Goal: Task Accomplishment & Management: Manage account settings

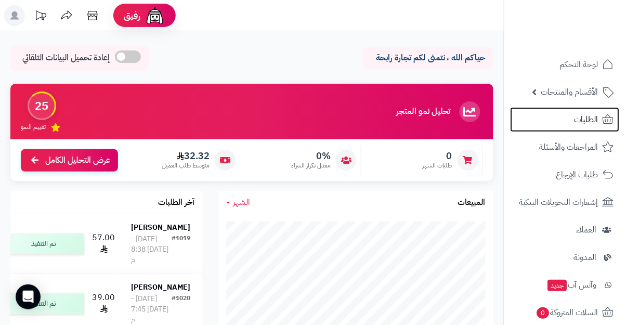
click at [598, 122] on span "الطلبات" at bounding box center [587, 119] width 24 height 15
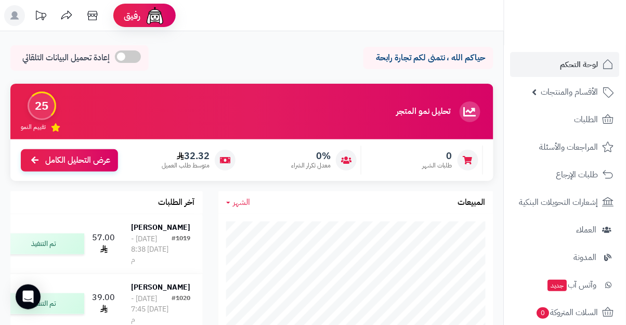
click at [596, 93] on span "الأقسام والمنتجات" at bounding box center [570, 92] width 57 height 15
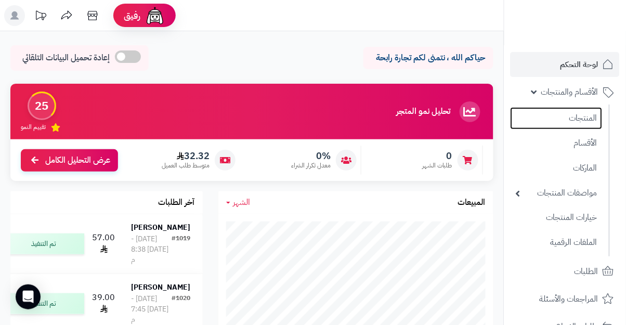
click at [591, 119] on link "المنتجات" at bounding box center [557, 118] width 92 height 22
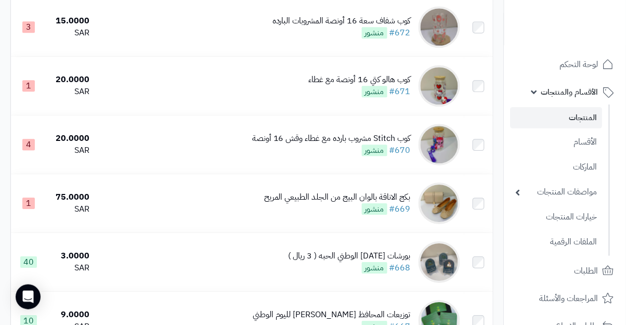
scroll to position [612, 0]
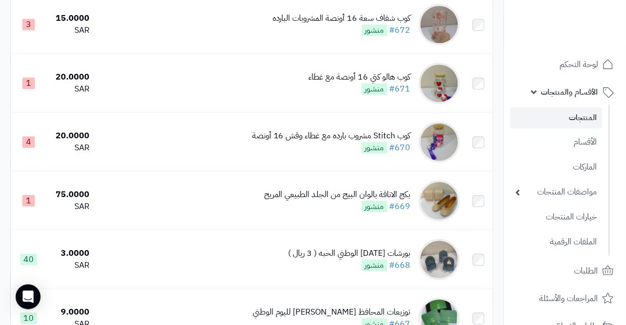
click at [471, 82] on td at bounding box center [479, 83] width 29 height 58
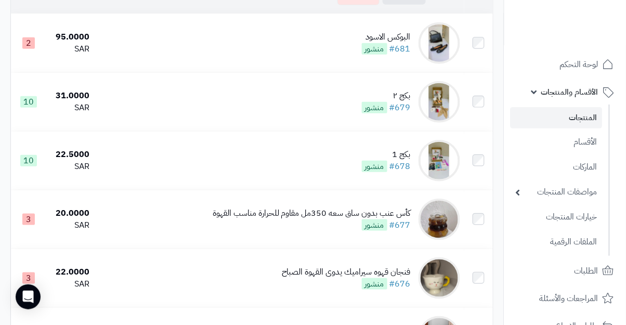
scroll to position [0, 0]
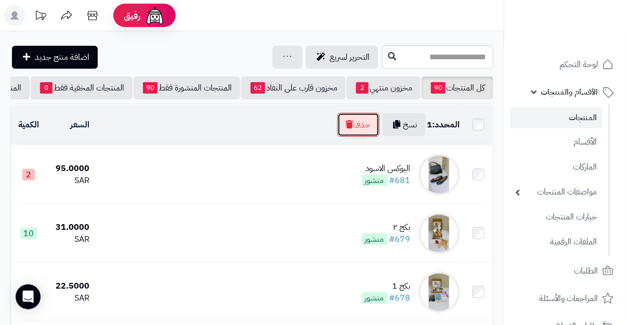
click at [360, 119] on button "حذف" at bounding box center [359, 125] width 42 height 24
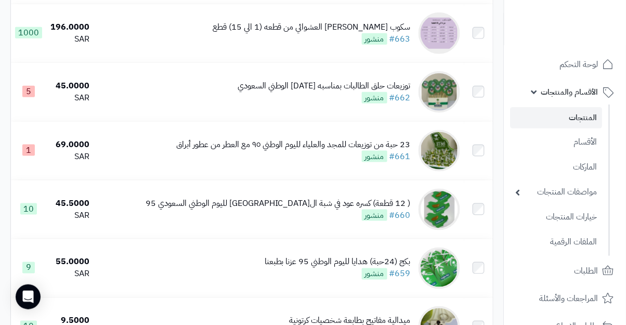
scroll to position [1107, 0]
click at [376, 142] on div "23 حبة من توزيعات للمجد والعلياء لليوم الوطني ٩٥ مع العطر من عطور أبراق" at bounding box center [293, 145] width 235 height 12
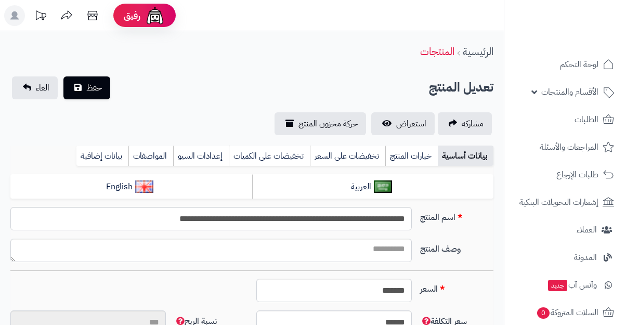
type input "**"
type input "*********"
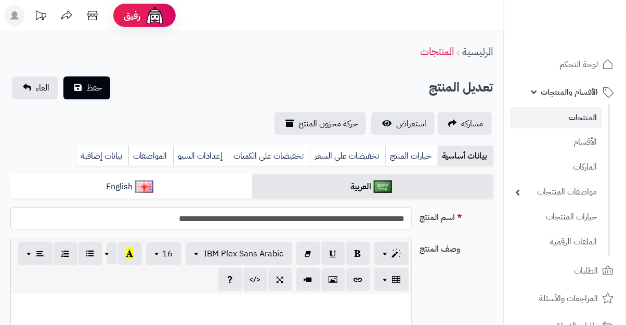
type input "*****"
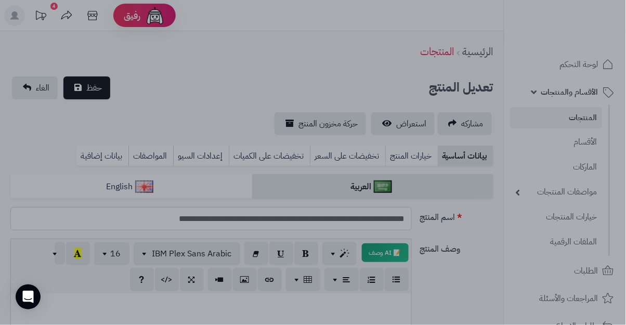
click at [431, 22] on div at bounding box center [313, 162] width 626 height 325
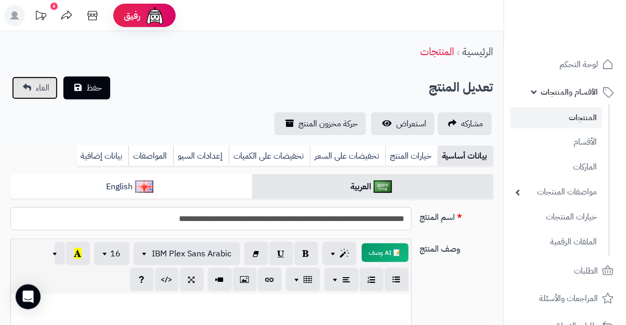
click at [37, 85] on span "الغاء" at bounding box center [43, 88] width 14 height 12
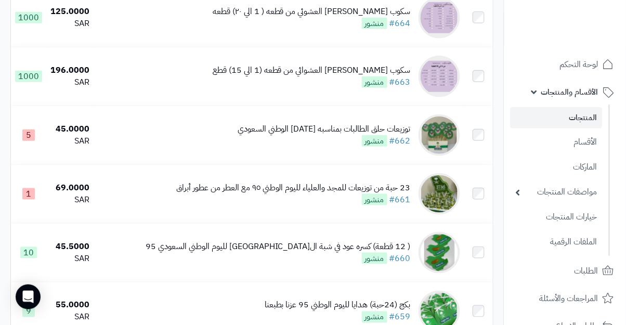
scroll to position [1037, 0]
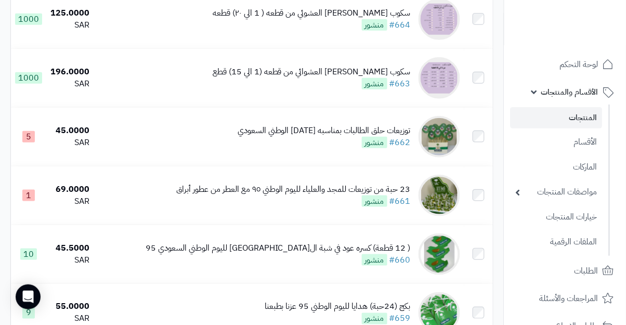
click at [474, 189] on td at bounding box center [479, 195] width 29 height 58
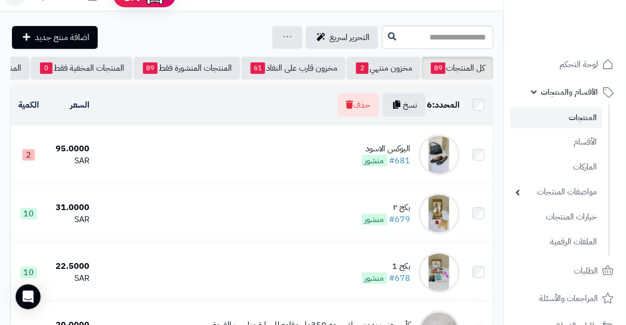
scroll to position [0, 0]
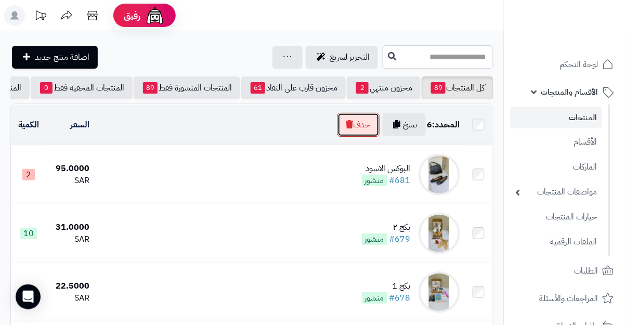
click at [357, 125] on button "حذف" at bounding box center [359, 125] width 42 height 24
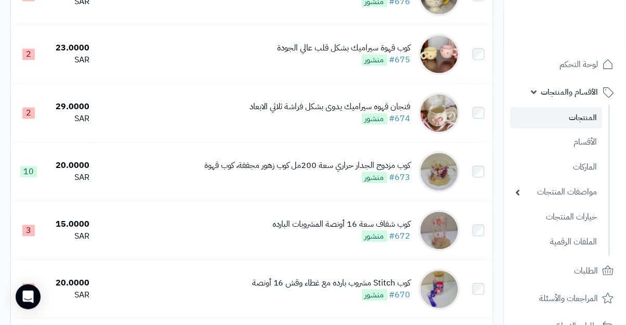
scroll to position [416, 0]
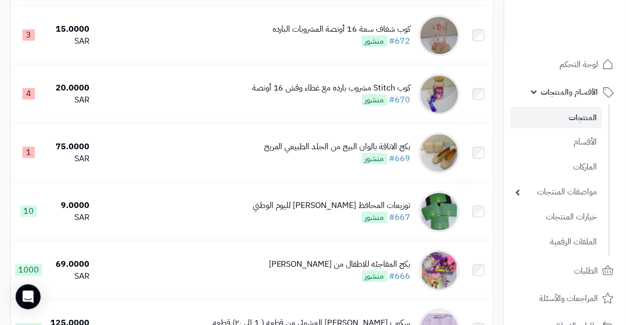
scroll to position [636, 0]
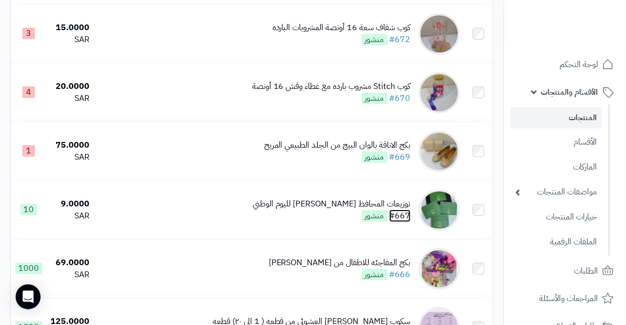
click at [404, 211] on link "#667" at bounding box center [400, 216] width 21 height 12
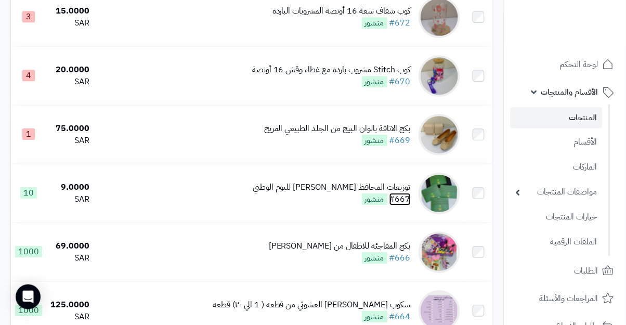
scroll to position [686, 0]
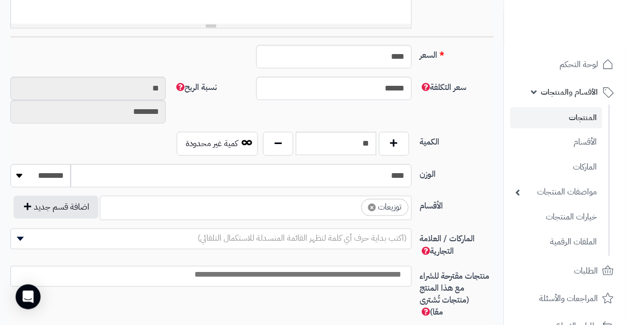
scroll to position [428, 0]
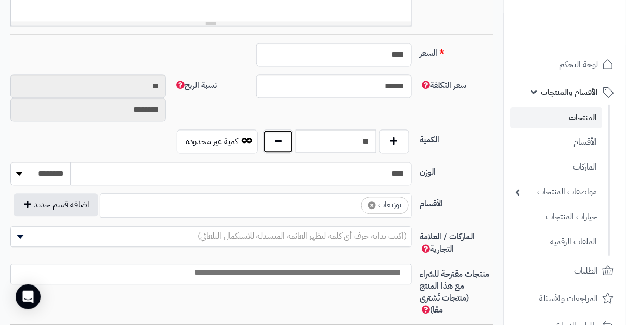
click at [281, 141] on button "button" at bounding box center [278, 142] width 30 height 24
click at [279, 145] on button "button" at bounding box center [278, 142] width 30 height 24
click at [279, 146] on button "button" at bounding box center [278, 142] width 30 height 24
click at [280, 146] on button "button" at bounding box center [278, 142] width 30 height 24
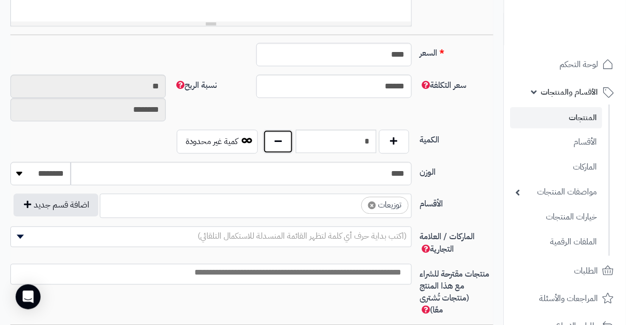
click at [279, 145] on button "button" at bounding box center [278, 142] width 30 height 24
click at [278, 146] on button "button" at bounding box center [278, 142] width 30 height 24
click at [276, 150] on button "button" at bounding box center [278, 142] width 30 height 24
click at [279, 147] on button "button" at bounding box center [278, 142] width 30 height 24
click at [403, 139] on button "button" at bounding box center [394, 142] width 30 height 24
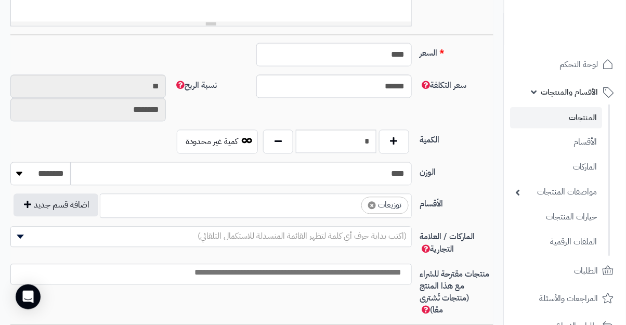
type input "*"
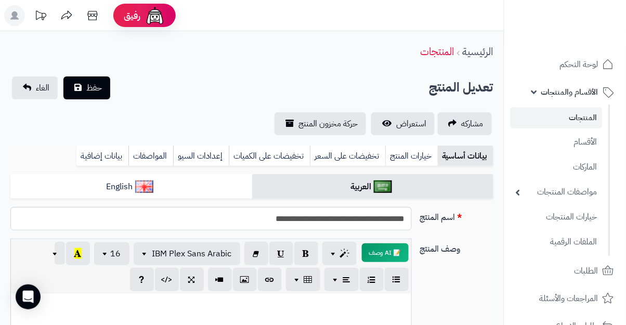
scroll to position [0, 0]
click at [97, 90] on span "حفظ" at bounding box center [94, 88] width 16 height 12
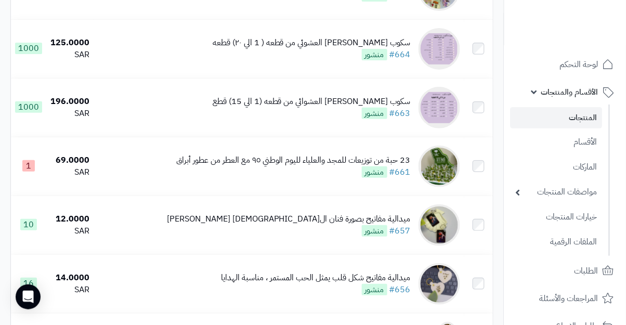
scroll to position [913, 0]
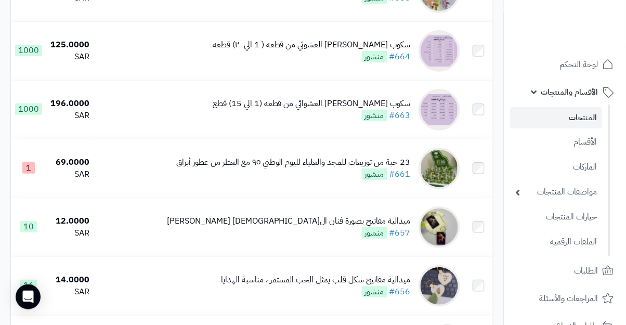
click at [476, 178] on td at bounding box center [479, 168] width 29 height 58
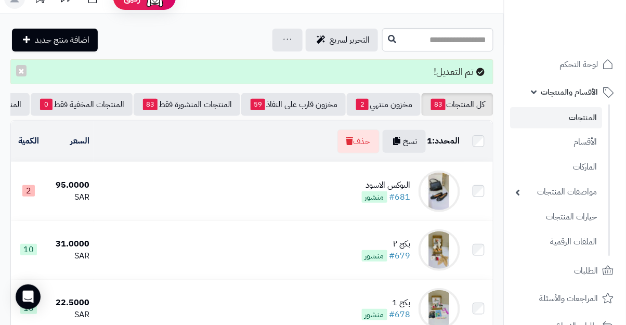
scroll to position [0, 0]
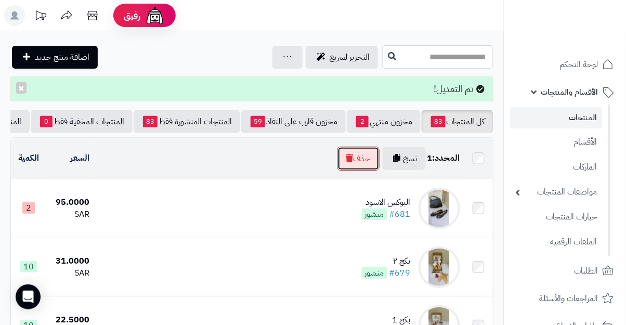
click at [345, 166] on button "حذف" at bounding box center [359, 159] width 42 height 24
click at [357, 155] on button "حذف" at bounding box center [359, 159] width 42 height 24
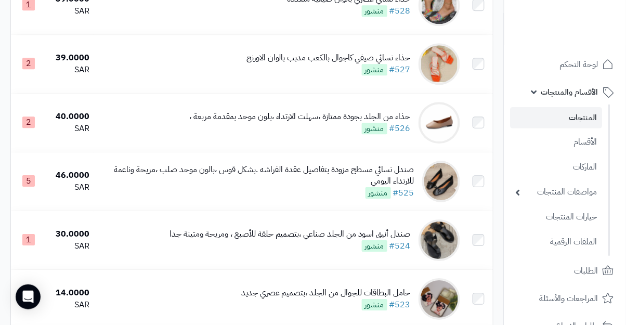
scroll to position [4197, 0]
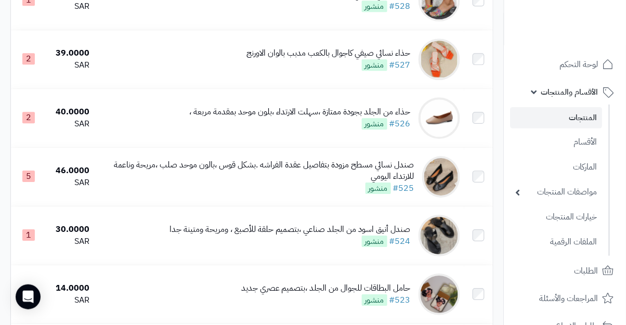
click at [388, 194] on span "منشور" at bounding box center [378, 188] width 25 height 11
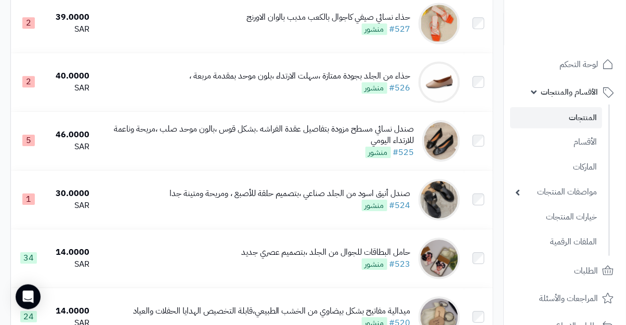
scroll to position [4247, 0]
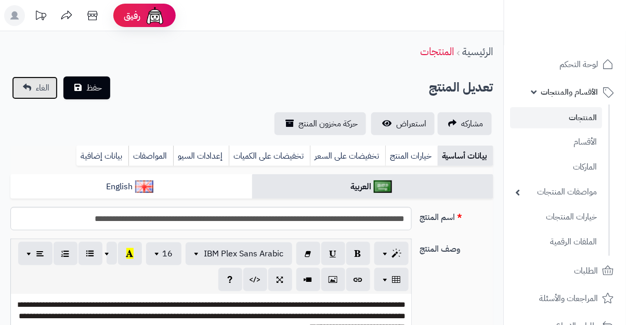
click at [30, 97] on link "الغاء" at bounding box center [35, 87] width 46 height 23
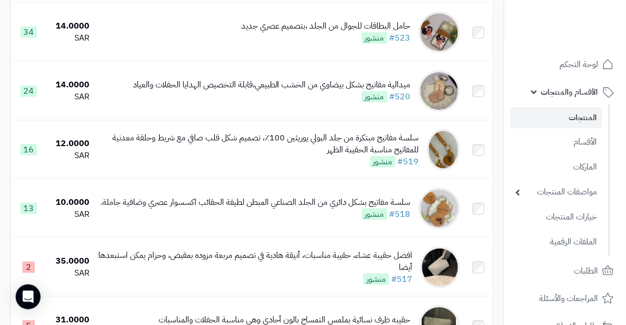
scroll to position [4418, 0]
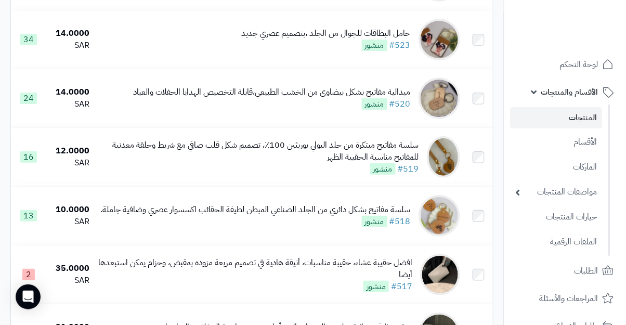
click at [85, 216] on div "10.0000" at bounding box center [69, 210] width 39 height 12
click at [152, 228] on div "سلسة مفاتيح بشكل دائري من الجلد الصناعي المبطن لطيفة الحقائب اكسسوار عصري وضافي…" at bounding box center [255, 216] width 311 height 24
click at [404, 228] on link "#518" at bounding box center [400, 221] width 21 height 12
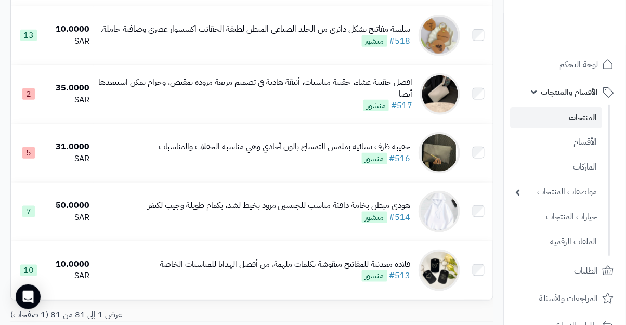
scroll to position [4703, 0]
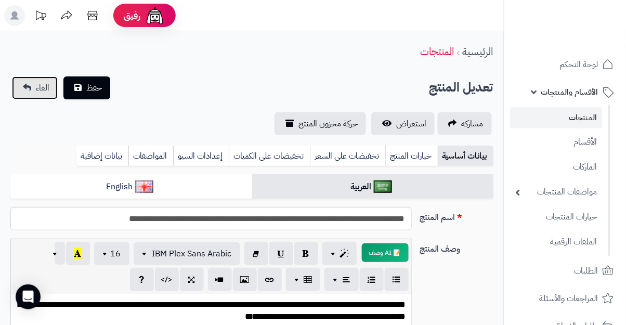
click at [36, 89] on span "الغاء" at bounding box center [43, 88] width 14 height 12
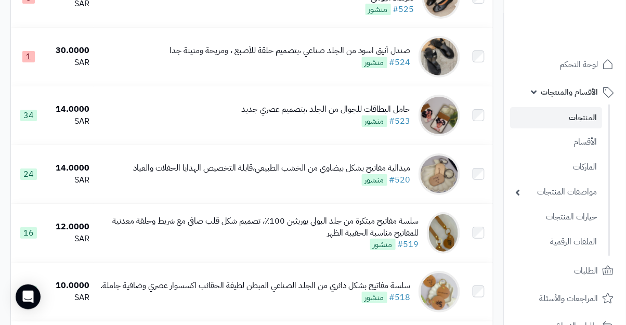
scroll to position [4358, 0]
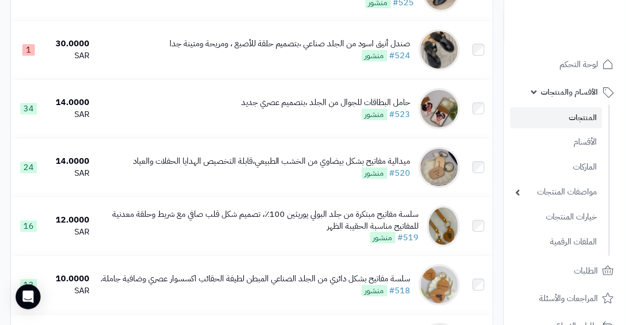
click at [396, 233] on div "سلسة مفاتيح مبتكرة من جلد البولي يوريثين 100٪، تصميم شكل قلب صافي مع شريط وحلقة…" at bounding box center [259, 221] width 322 height 24
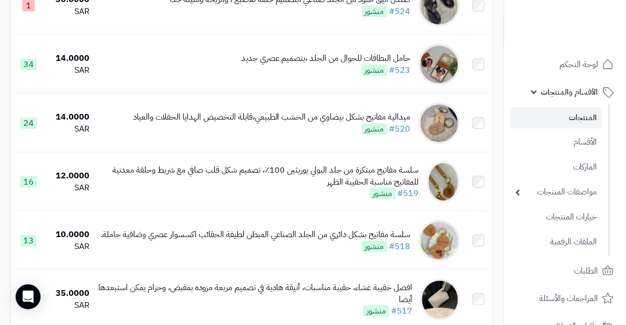
scroll to position [4408, 0]
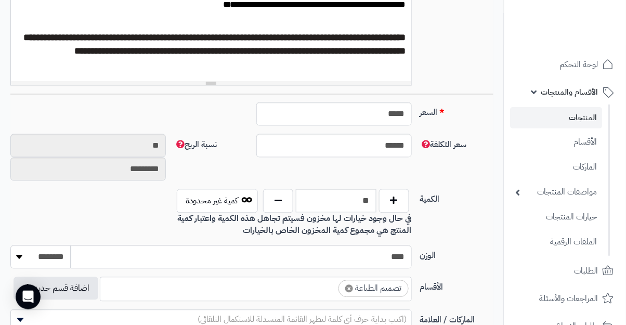
scroll to position [363, 0]
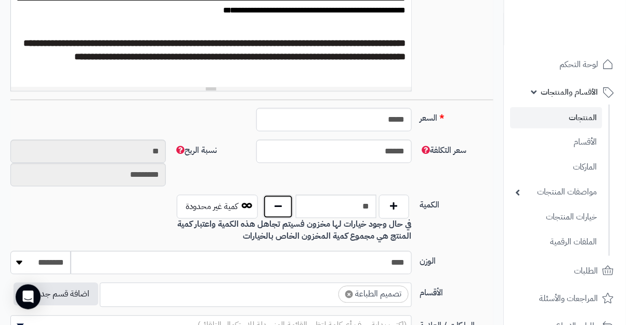
click at [277, 209] on button "button" at bounding box center [278, 207] width 30 height 24
click at [279, 209] on button "button" at bounding box center [278, 207] width 30 height 24
click at [280, 210] on button "button" at bounding box center [278, 207] width 30 height 24
click at [283, 209] on button "button" at bounding box center [278, 207] width 30 height 24
click at [280, 209] on button "button" at bounding box center [278, 207] width 30 height 24
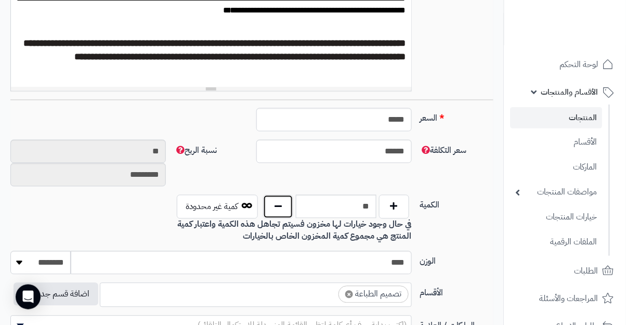
click at [280, 206] on button "button" at bounding box center [278, 207] width 30 height 24
click at [276, 203] on button "button" at bounding box center [278, 207] width 30 height 24
click at [280, 204] on button "button" at bounding box center [278, 207] width 30 height 24
click at [281, 207] on button "button" at bounding box center [278, 207] width 30 height 24
click at [283, 206] on button "button" at bounding box center [278, 207] width 30 height 24
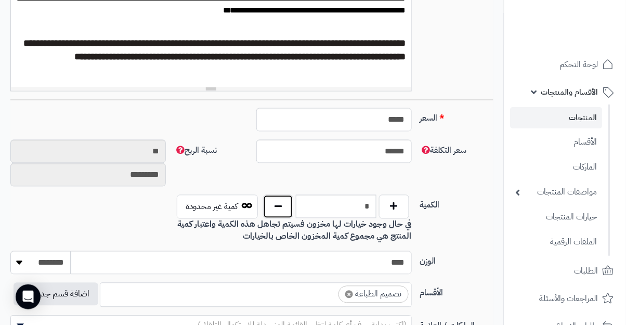
click at [288, 206] on button "button" at bounding box center [278, 207] width 30 height 24
click at [279, 208] on button "button" at bounding box center [278, 207] width 30 height 24
click at [278, 213] on button "button" at bounding box center [278, 207] width 30 height 24
click at [280, 210] on button "button" at bounding box center [278, 207] width 30 height 24
click at [279, 214] on button "button" at bounding box center [278, 207] width 30 height 24
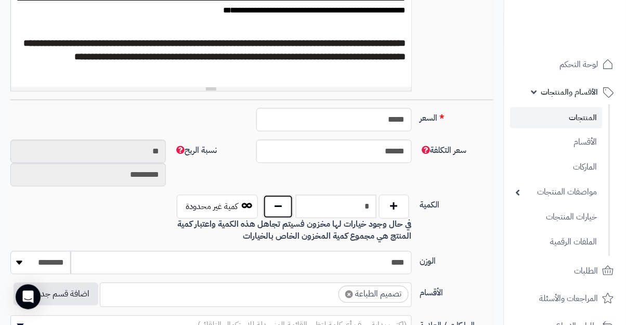
click at [279, 209] on button "button" at bounding box center [278, 207] width 30 height 24
type input "*"
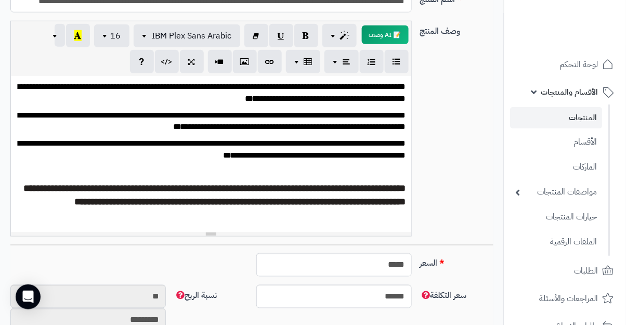
scroll to position [0, 0]
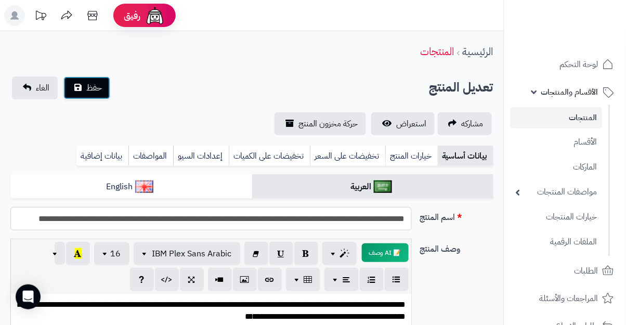
click at [91, 92] on span "حفظ" at bounding box center [94, 88] width 16 height 12
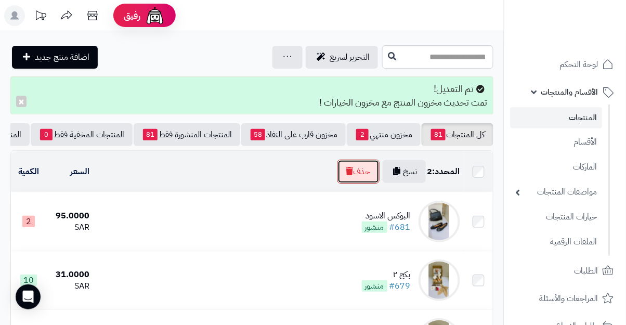
click at [356, 166] on button "حذف" at bounding box center [359, 172] width 42 height 24
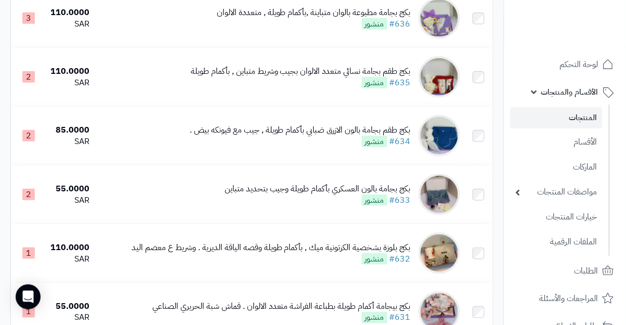
scroll to position [2867, 0]
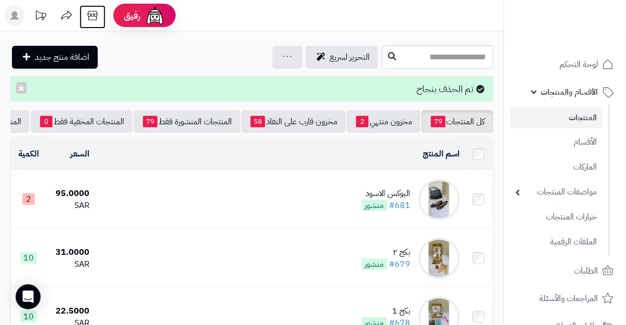
click at [91, 17] on icon at bounding box center [92, 15] width 21 height 21
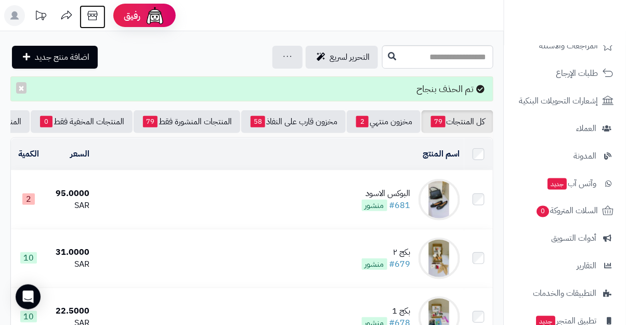
scroll to position [329, 0]
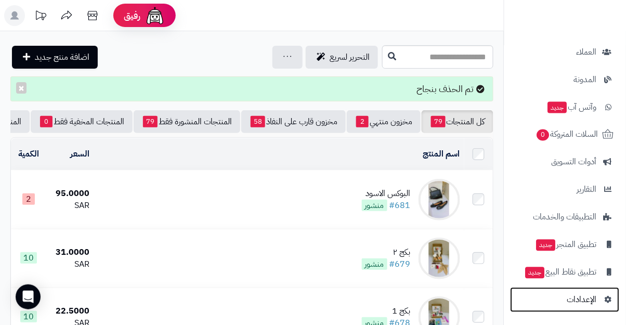
click at [593, 300] on span "الإعدادات" at bounding box center [583, 300] width 30 height 15
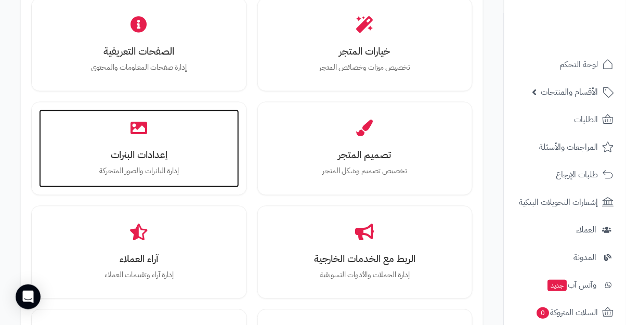
click at [165, 142] on div "إعدادات البنرات إدارة البانرات والصور المتحركة" at bounding box center [139, 149] width 200 height 78
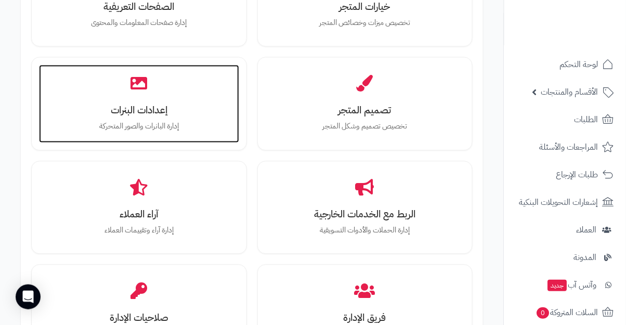
scroll to position [416, 0]
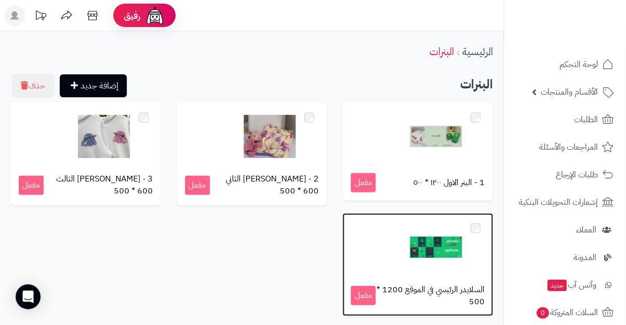
click at [443, 238] on img at bounding box center [436, 248] width 52 height 52
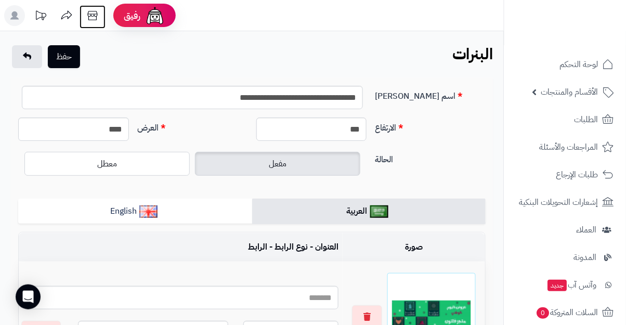
click at [87, 16] on icon at bounding box center [92, 15] width 21 height 21
click at [579, 90] on span "الأقسام والمنتجات" at bounding box center [570, 92] width 57 height 15
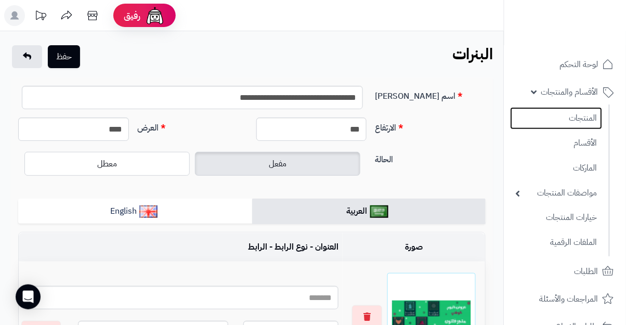
click at [595, 119] on link "المنتجات" at bounding box center [557, 118] width 92 height 22
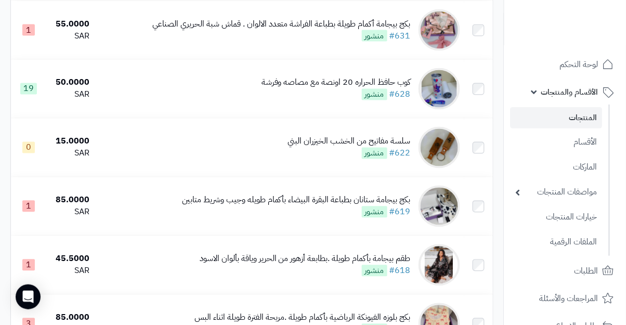
scroll to position [2119, 0]
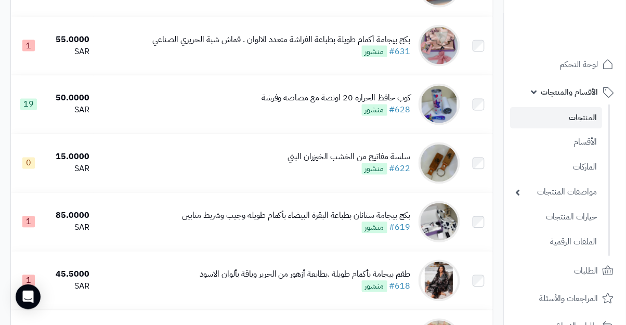
click at [385, 113] on span "منشور" at bounding box center [374, 110] width 25 height 11
click at [386, 104] on div "كوب حافظ الحراره 20 اونصة مع مصاصه وفرشة" at bounding box center [336, 99] width 149 height 12
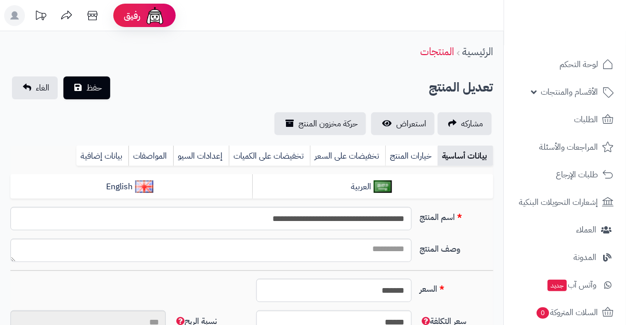
type input "**"
type input "*********"
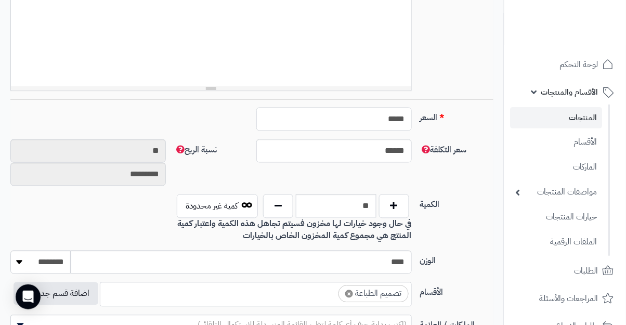
click at [290, 124] on input "*****" at bounding box center [334, 119] width 156 height 23
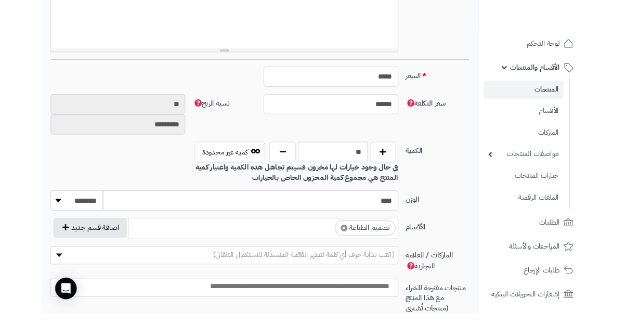
scroll to position [389, 0]
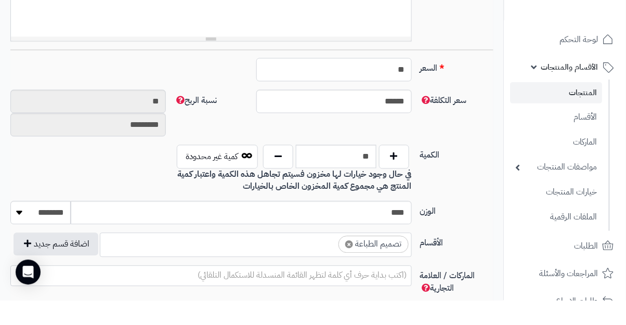
type input "*"
type input "********"
type input "**"
type input "*********"
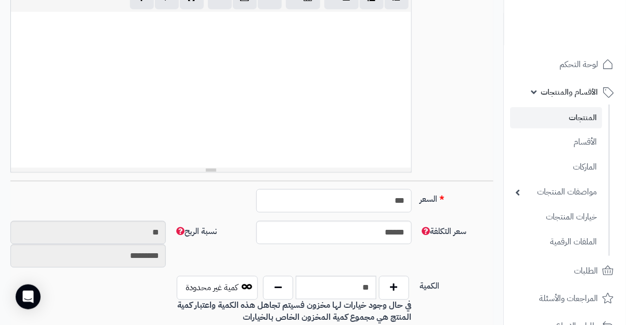
scroll to position [0, 0]
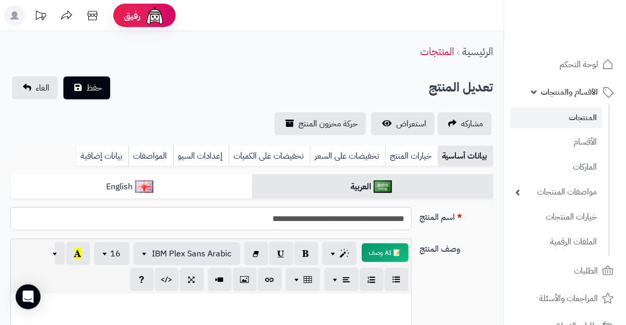
type input "**"
click at [87, 90] on span "حفظ" at bounding box center [94, 88] width 16 height 12
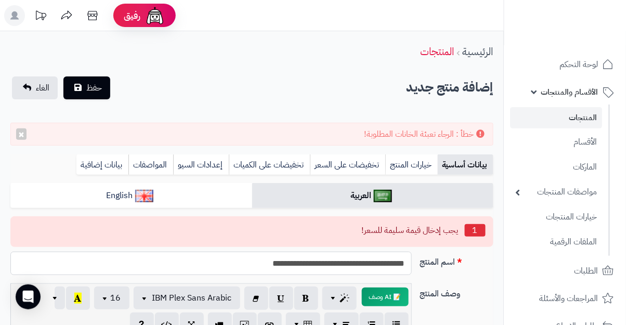
click at [27, 253] on input "**********" at bounding box center [210, 263] width 401 height 23
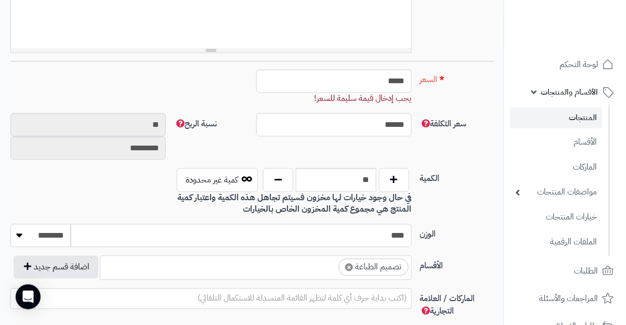
scroll to position [446, 0]
click at [326, 86] on input "*****" at bounding box center [334, 81] width 156 height 23
type input "*"
type input "********"
type input "*****"
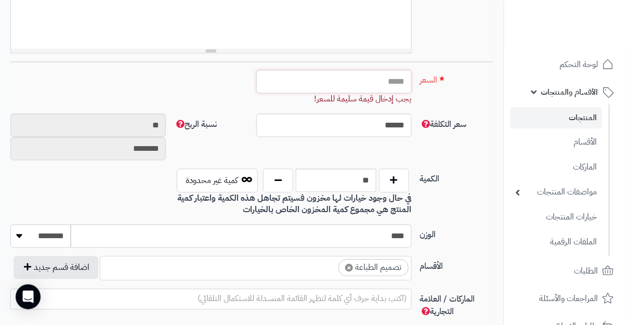
type input "********"
type input "*"
type input "**"
type input "********"
type input "**"
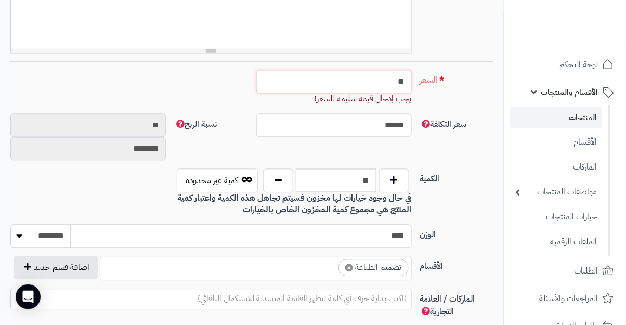
type input "*********"
type input "**"
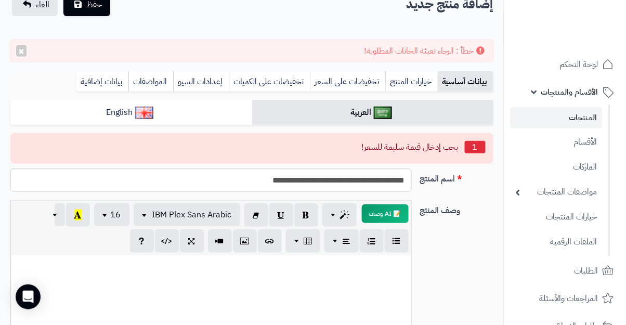
scroll to position [0, 0]
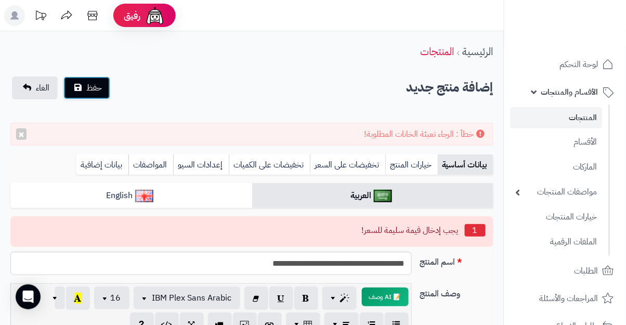
click at [80, 87] on button "حفظ" at bounding box center [86, 87] width 47 height 23
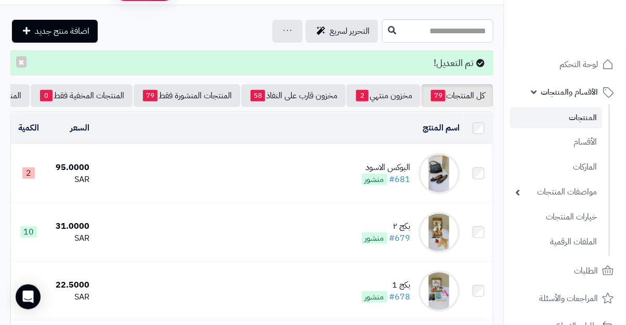
scroll to position [18, 0]
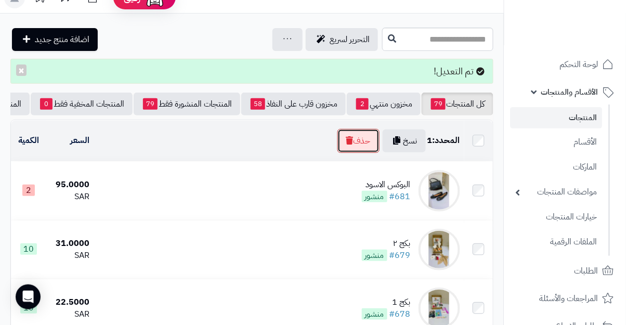
click at [353, 145] on button "حذف" at bounding box center [359, 141] width 42 height 24
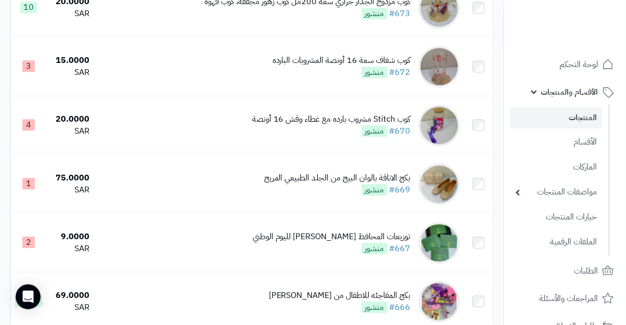
scroll to position [551, 0]
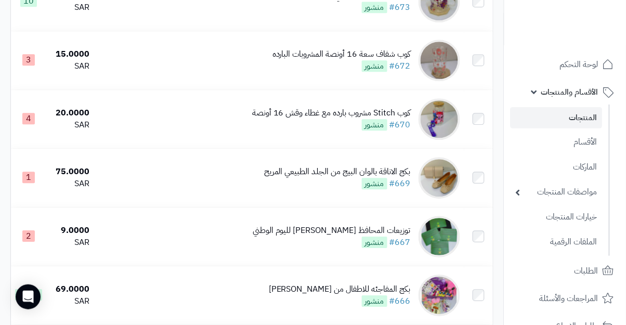
click at [364, 189] on span "منشور" at bounding box center [374, 183] width 25 height 11
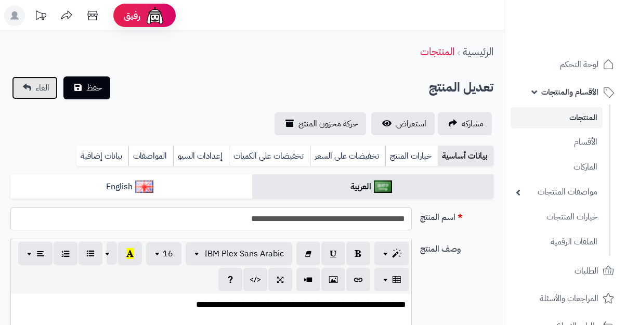
click at [36, 92] on span "الغاء" at bounding box center [43, 88] width 14 height 12
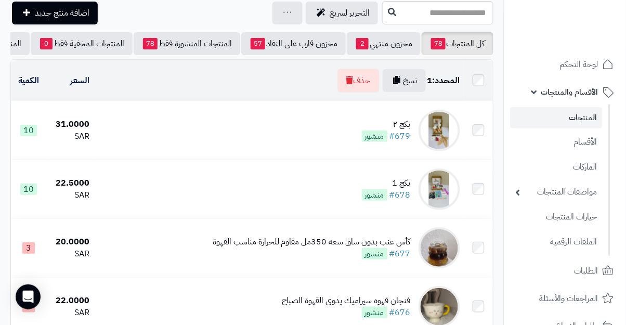
scroll to position [34, 0]
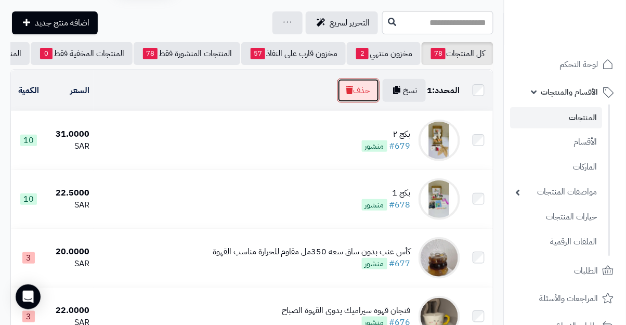
click at [351, 100] on button "حذف" at bounding box center [359, 91] width 42 height 24
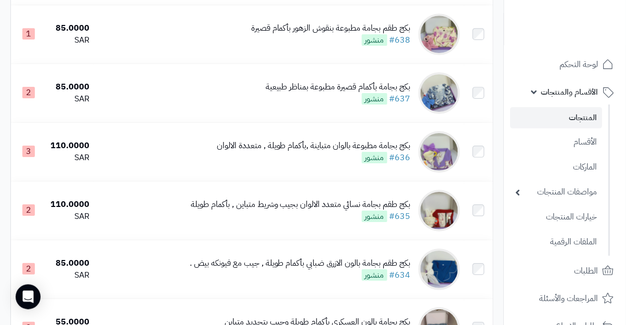
scroll to position [1634, 0]
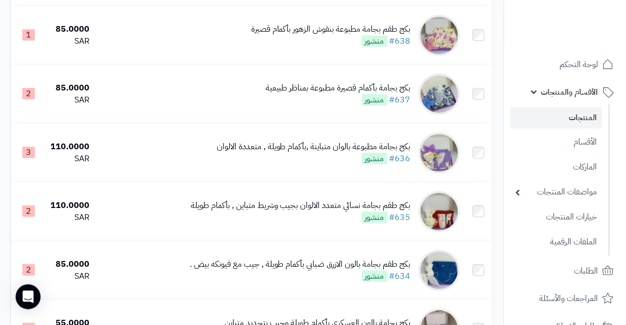
click at [102, 175] on td "بكج بجامة مطبوعة بالوان متباينة ,بأكمام طويلة , متعددة الالوان #636 منشور" at bounding box center [279, 153] width 371 height 58
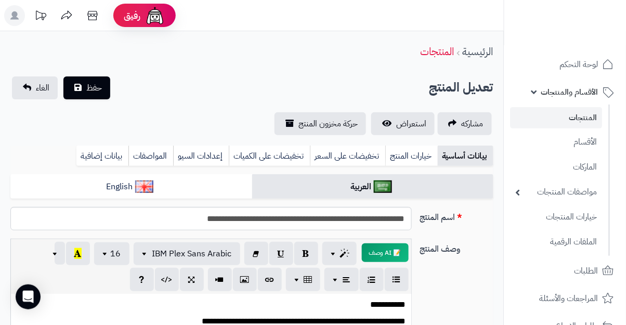
click at [405, 158] on link "خيارات المنتج" at bounding box center [412, 156] width 53 height 21
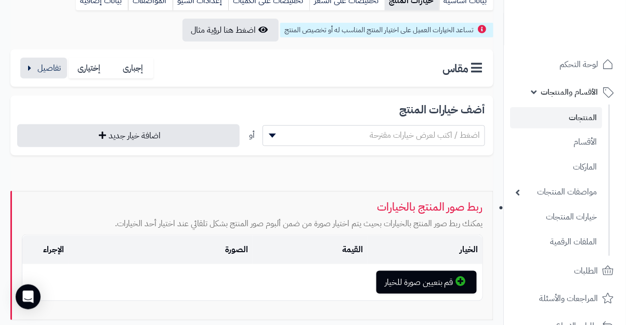
scroll to position [155, 0]
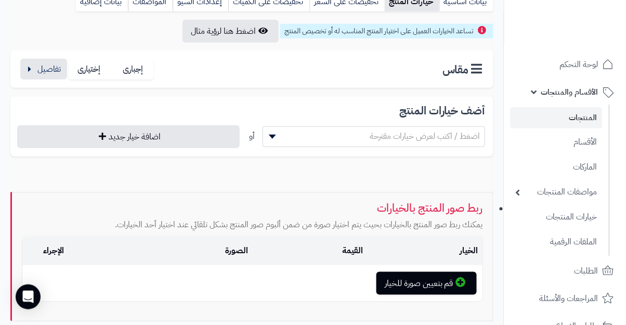
click at [266, 133] on span at bounding box center [271, 137] width 16 height 20
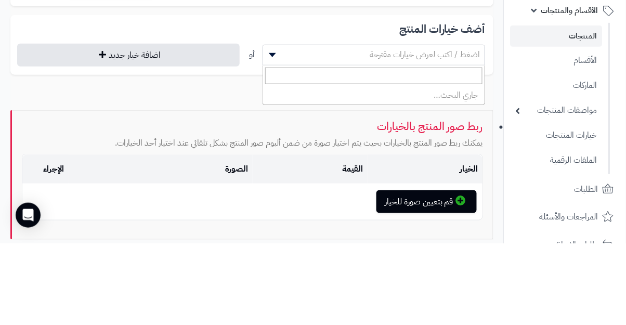
click at [130, 182] on div "تساعد الخيارات العميل على اختيار المنتج المناسب له أو تخصيص المنتج اضغط هنا لرؤ…" at bounding box center [251, 171] width 483 height 302
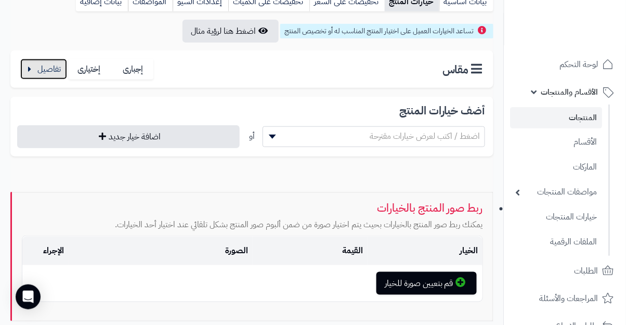
click at [38, 72] on button "button" at bounding box center [43, 69] width 47 height 21
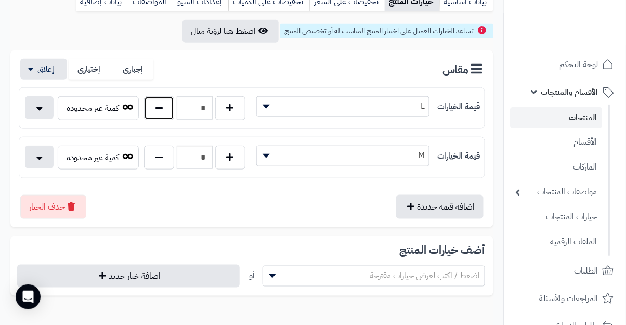
click at [156, 112] on button "button" at bounding box center [159, 108] width 30 height 24
click at [229, 111] on button "button" at bounding box center [230, 108] width 30 height 24
type input "*"
click at [156, 158] on button "button" at bounding box center [159, 158] width 30 height 24
type input "*"
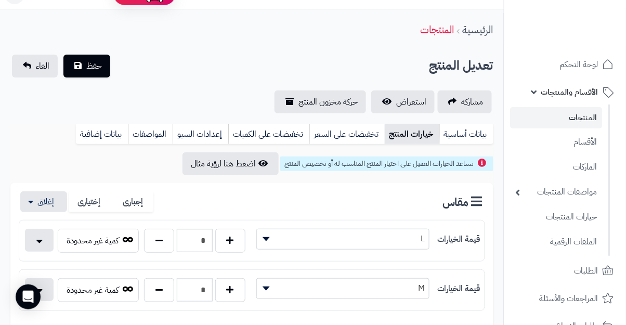
scroll to position [0, 0]
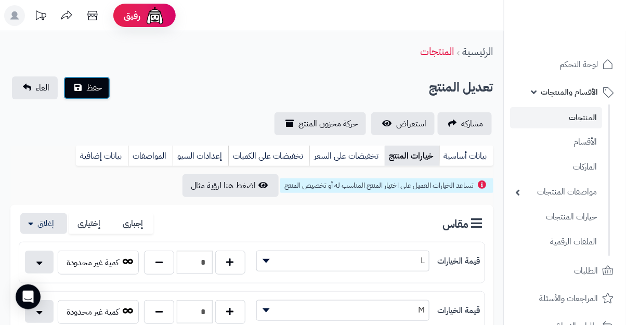
click at [88, 85] on span "حفظ" at bounding box center [94, 88] width 16 height 12
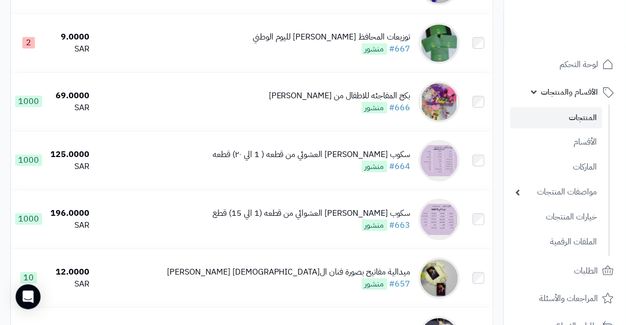
scroll to position [774, 0]
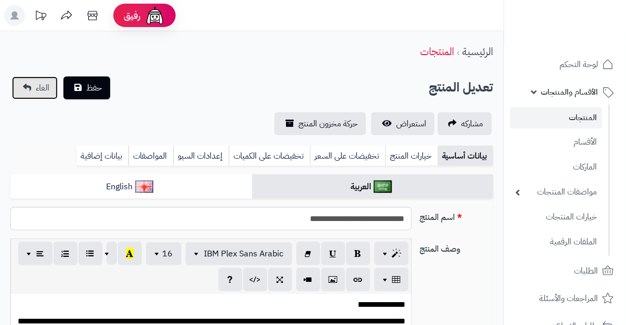
click at [44, 89] on span "الغاء" at bounding box center [43, 88] width 14 height 12
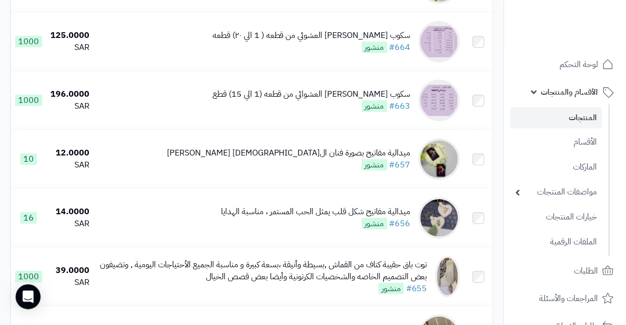
scroll to position [782, 0]
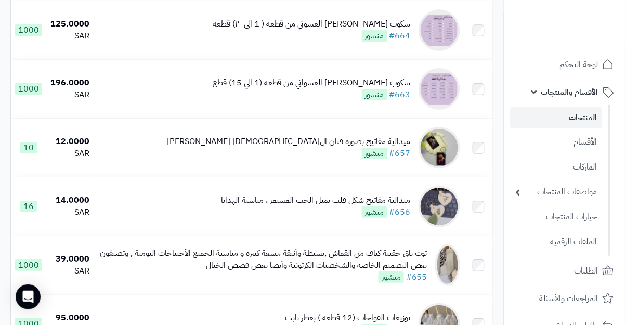
click at [135, 214] on td "ميدالية مفاتيح شكل قلب يمثل الحب المستمر ، مناسبة الهدايا #656 منشور" at bounding box center [279, 206] width 371 height 58
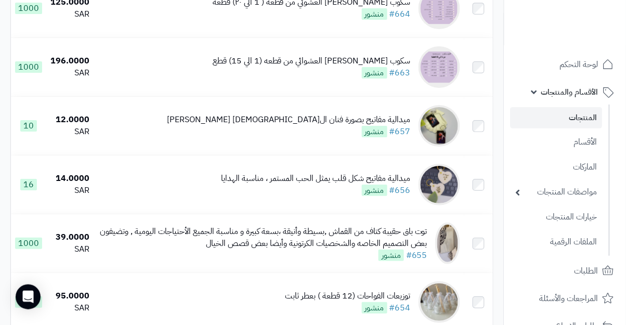
scroll to position [832, 0]
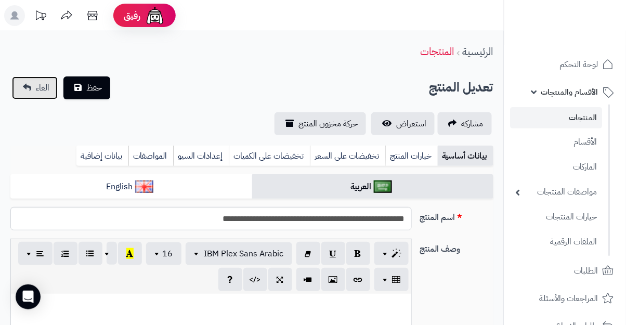
click at [25, 88] on link "الغاء" at bounding box center [35, 87] width 46 height 23
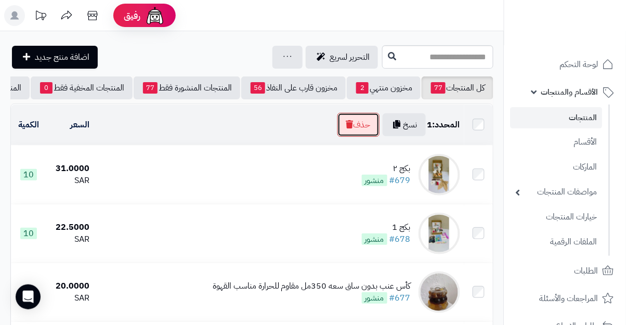
click at [358, 130] on button "حذف" at bounding box center [359, 125] width 42 height 24
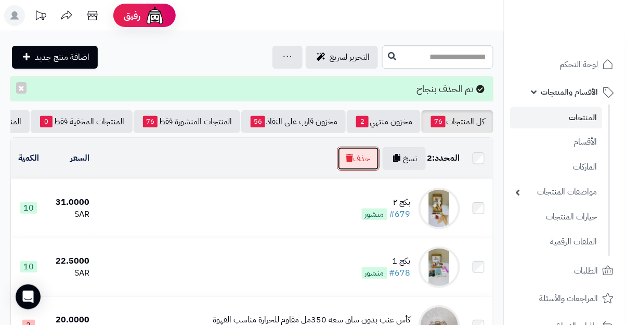
click at [347, 162] on button "حذف" at bounding box center [359, 159] width 42 height 24
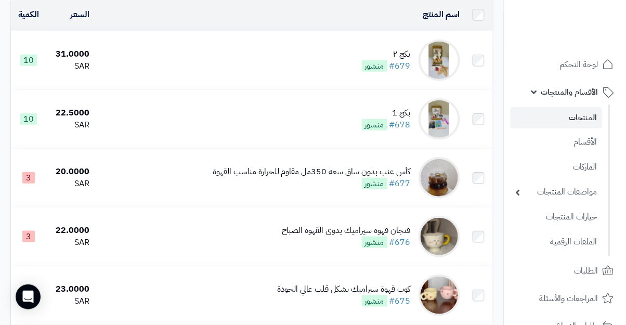
scroll to position [105, 0]
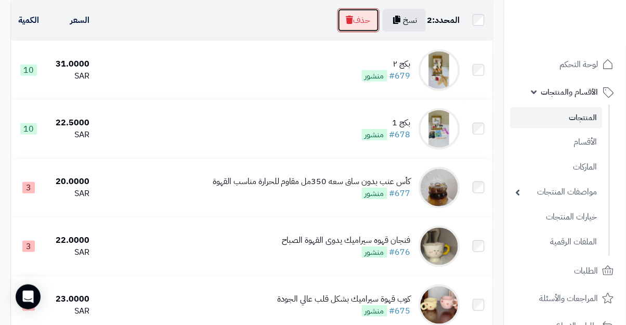
click at [346, 21] on icon "button" at bounding box center [349, 20] width 7 height 8
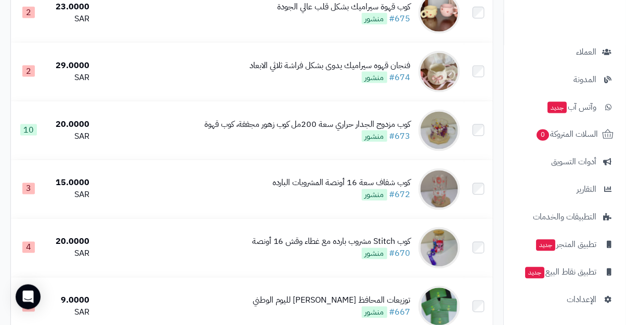
scroll to position [279, 0]
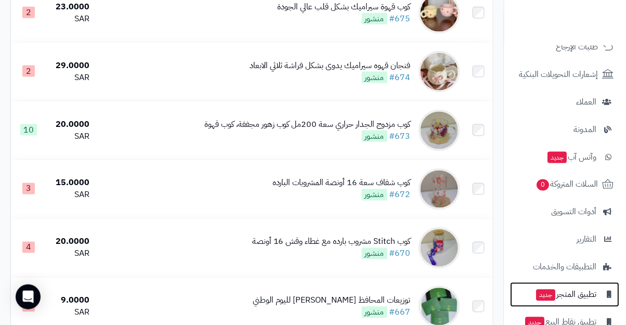
click at [561, 292] on span "تطبيق المتجر جديد" at bounding box center [566, 295] width 61 height 15
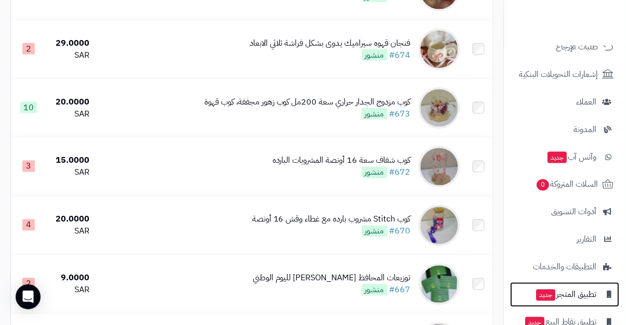
scroll to position [349, 0]
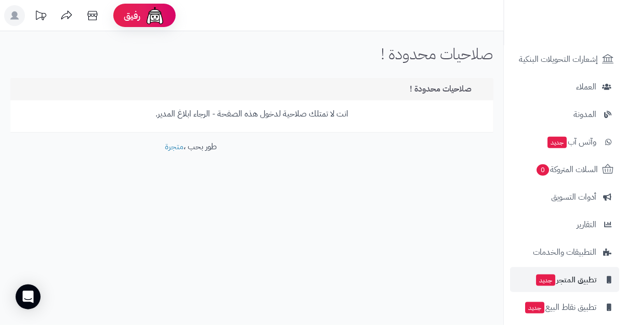
scroll to position [178, 0]
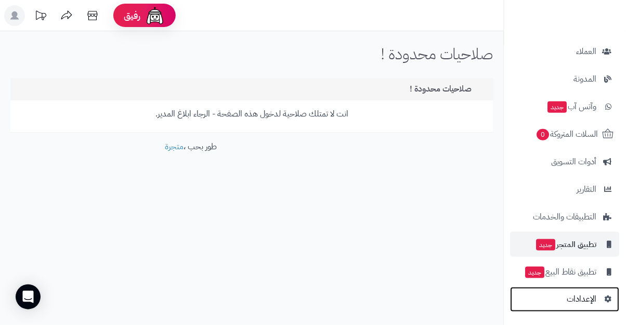
click at [591, 299] on span "الإعدادات" at bounding box center [583, 299] width 30 height 15
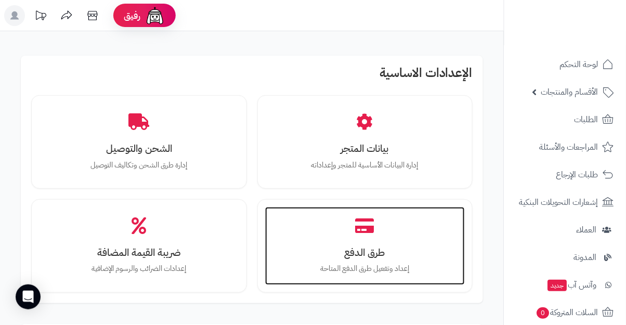
click at [350, 249] on h3 "طرق الدفع" at bounding box center [365, 252] width 179 height 11
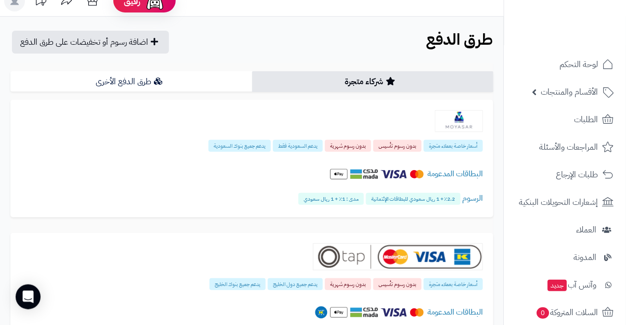
scroll to position [375, 0]
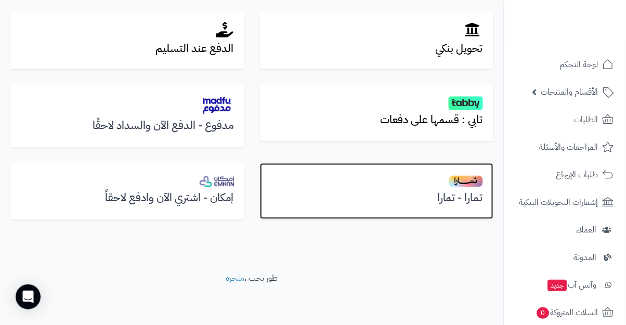
click at [307, 200] on h3 "تمارا - تمارا" at bounding box center [377, 198] width 213 height 12
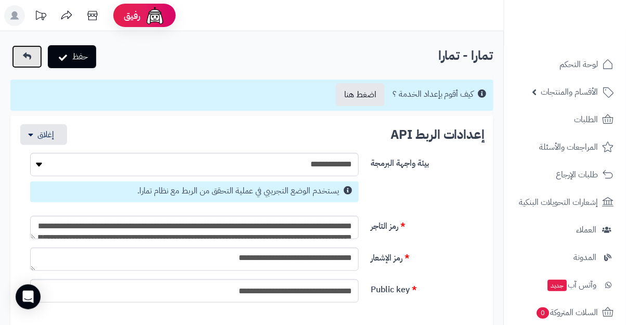
click at [14, 61] on link at bounding box center [27, 56] width 30 height 23
